Goal: Information Seeking & Learning: Learn about a topic

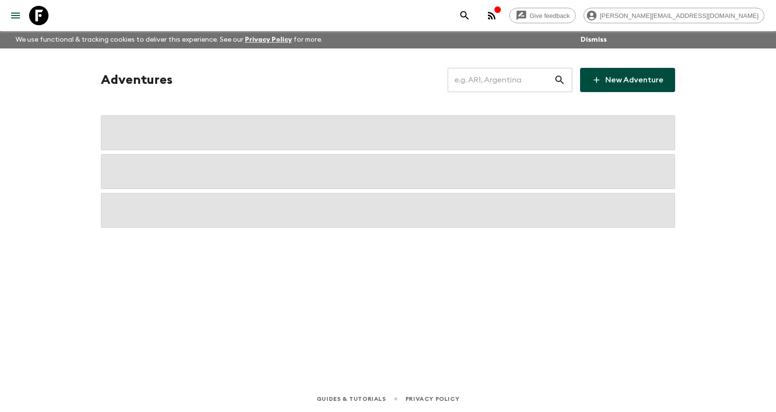
click at [506, 75] on input "text" at bounding box center [501, 79] width 106 height 27
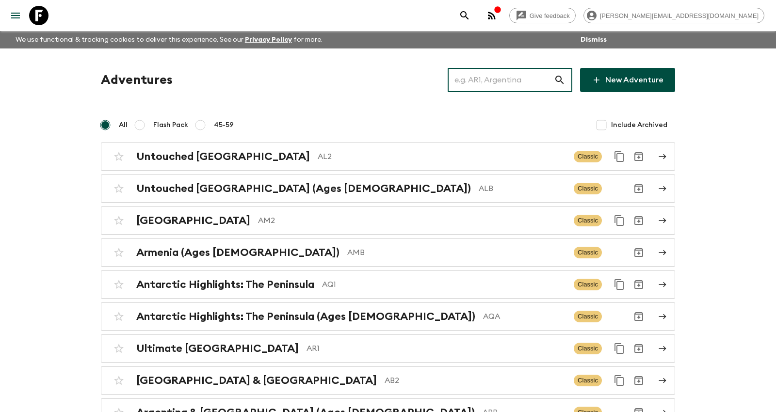
click at [498, 77] on input "text" at bounding box center [501, 79] width 106 height 27
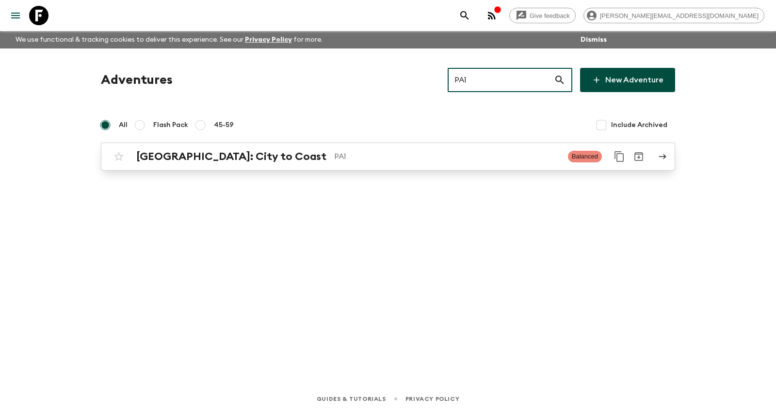
type input "PA1"
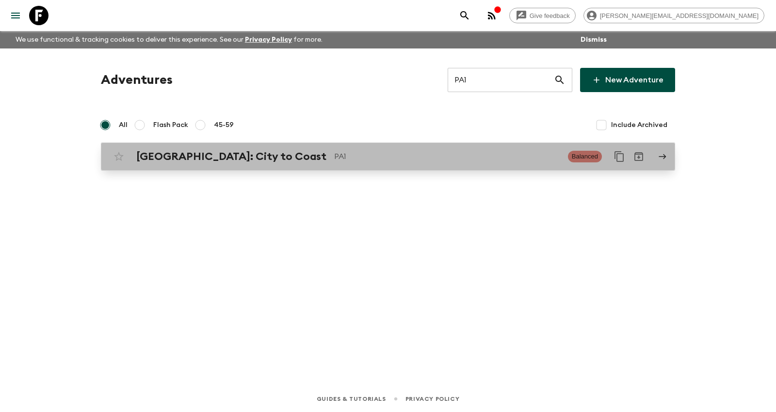
click at [334, 156] on p "PA1" at bounding box center [447, 157] width 226 height 12
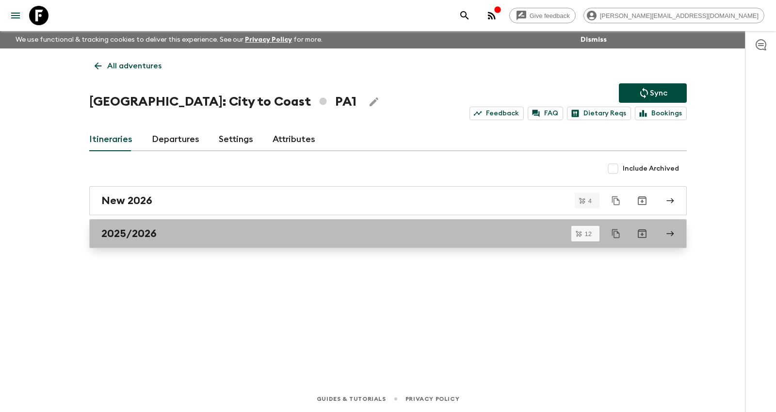
click at [241, 228] on div "2025/2026" at bounding box center [378, 234] width 555 height 13
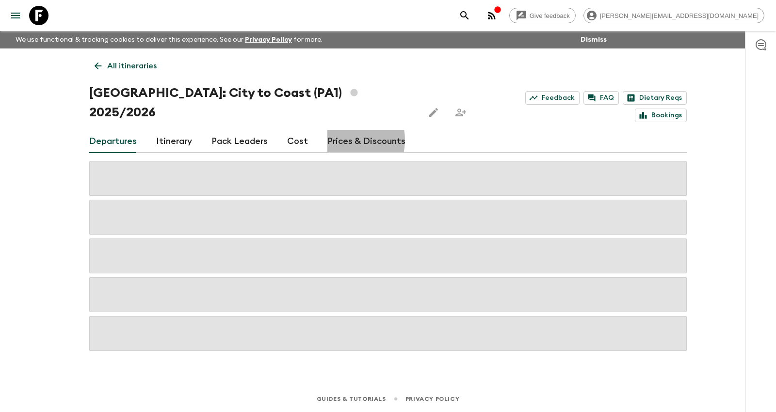
click at [338, 130] on link "Prices & Discounts" at bounding box center [367, 141] width 78 height 23
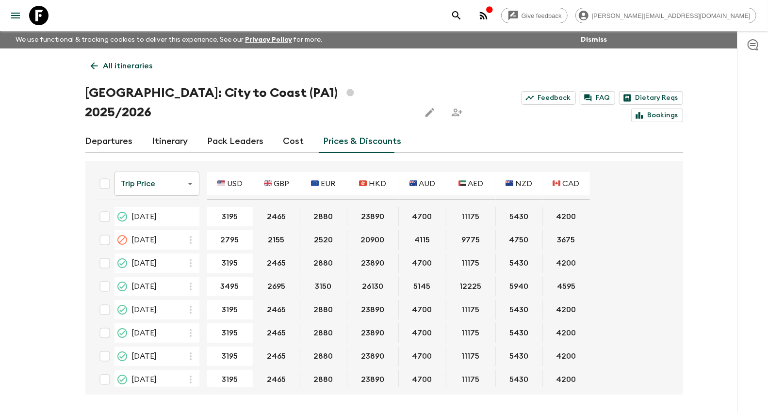
click at [288, 130] on link "Cost" at bounding box center [293, 141] width 21 height 23
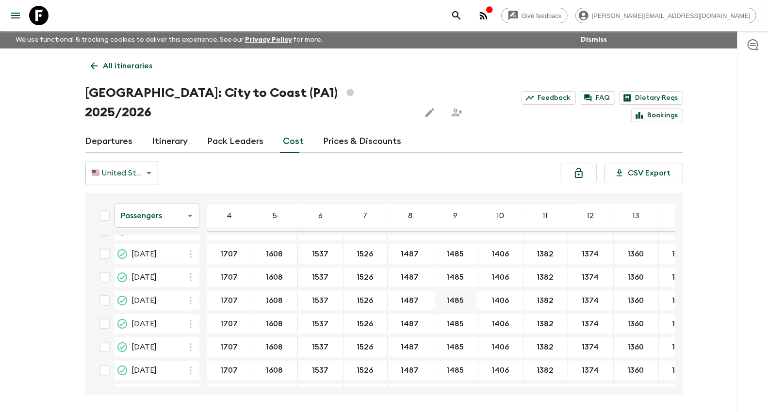
scroll to position [133, 0]
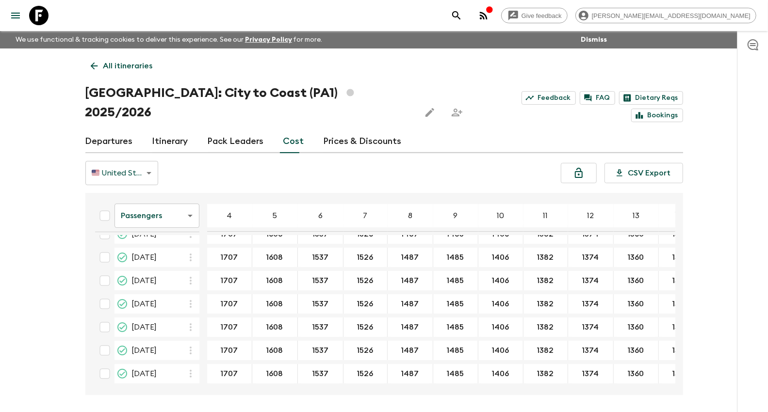
click at [142, 209] on body "Give feedback [PERSON_NAME][EMAIL_ADDRESS][DOMAIN_NAME] We use functional & tra…" at bounding box center [384, 224] width 768 height 449
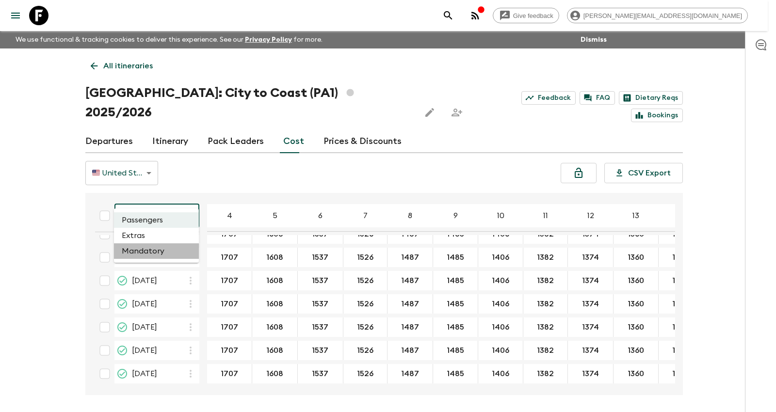
click at [153, 249] on li "Mandatory" at bounding box center [156, 252] width 85 height 16
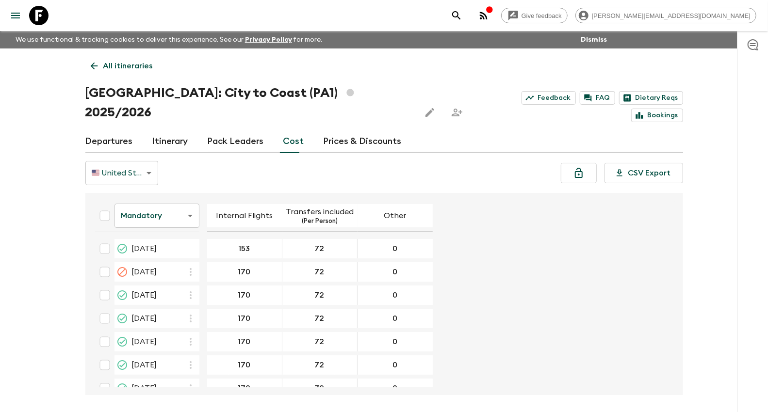
drag, startPoint x: 335, startPoint y: 124, endPoint x: 304, endPoint y: 132, distance: 32.7
click at [335, 130] on link "Prices & Discounts" at bounding box center [363, 141] width 78 height 23
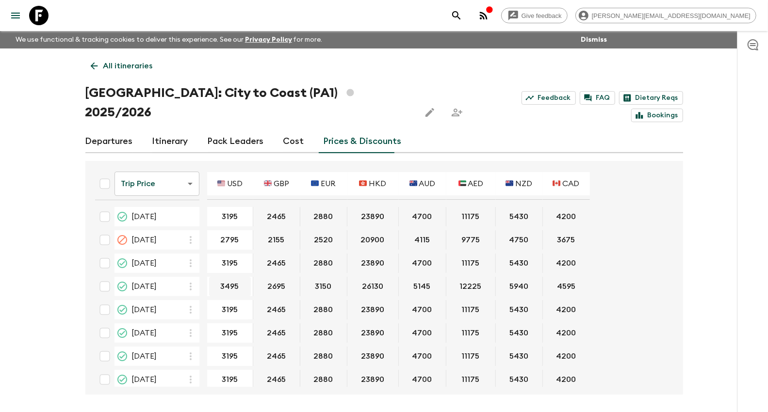
scroll to position [98, 0]
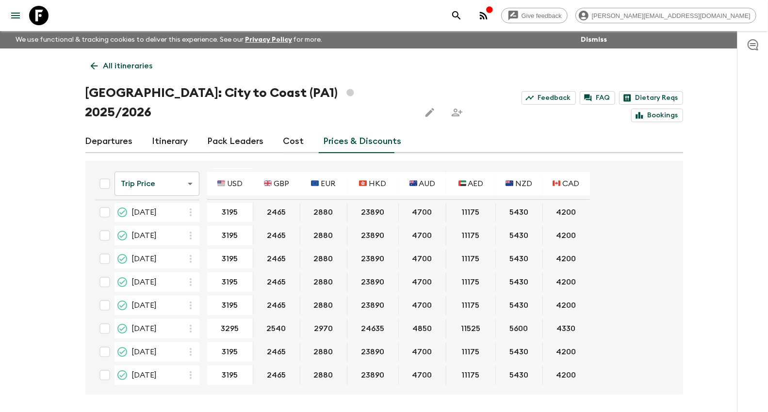
click at [140, 71] on p "All itineraries" at bounding box center [127, 66] width 49 height 12
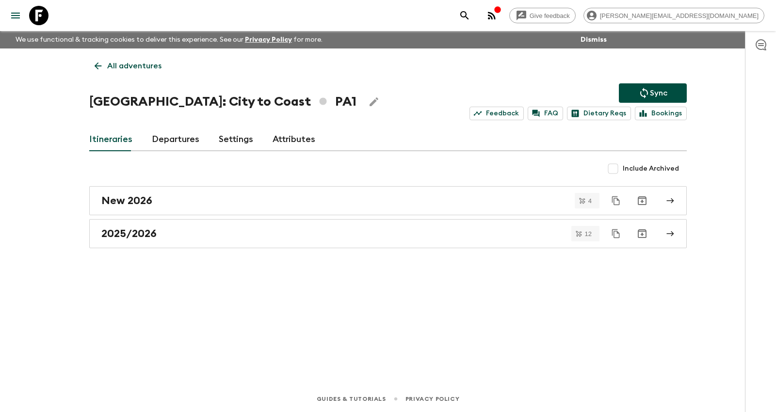
click at [136, 68] on p "All adventures" at bounding box center [134, 66] width 54 height 12
